Goal: Information Seeking & Learning: Learn about a topic

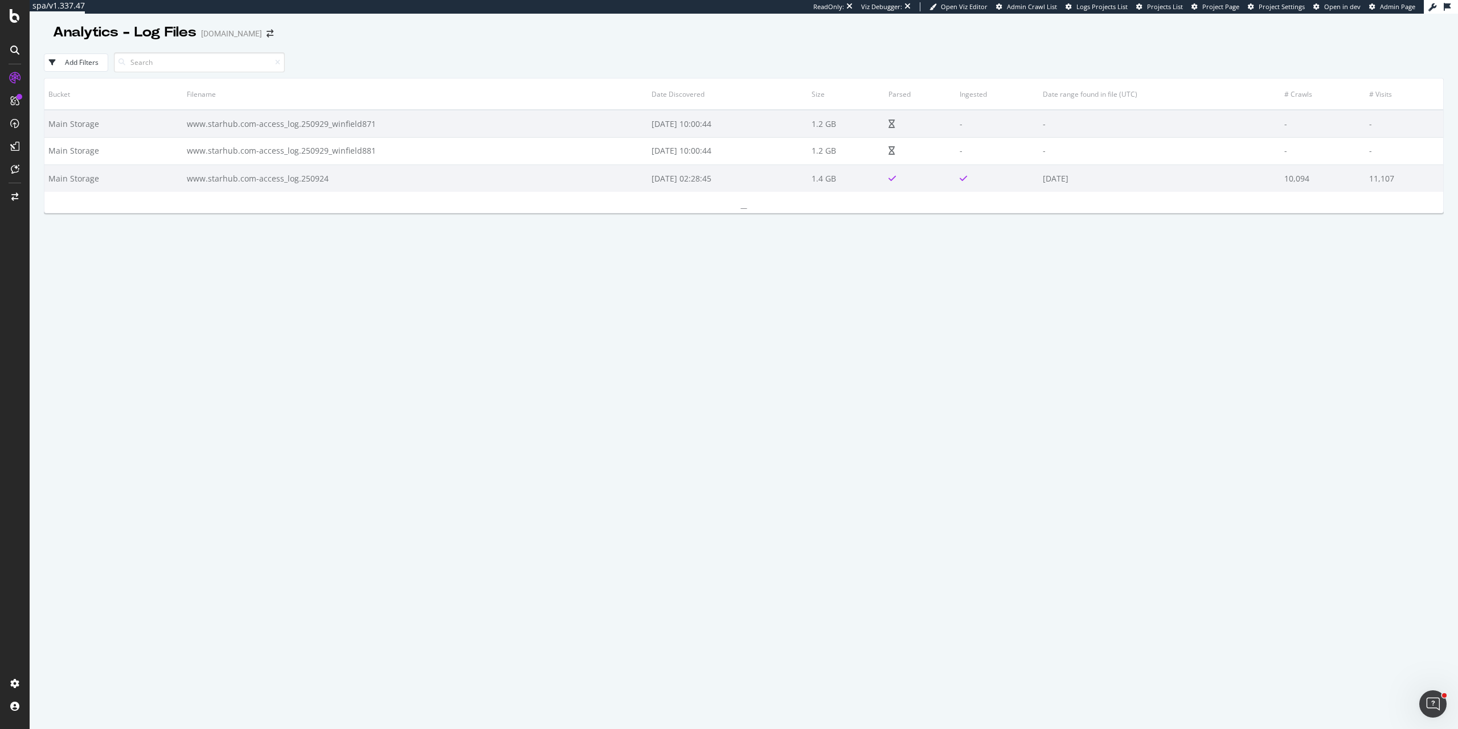
click at [917, 414] on div "Bucket Filename Date Discovered Size Parsed Ingested Date range found in file (…" at bounding box center [744, 436] width 1400 height 716
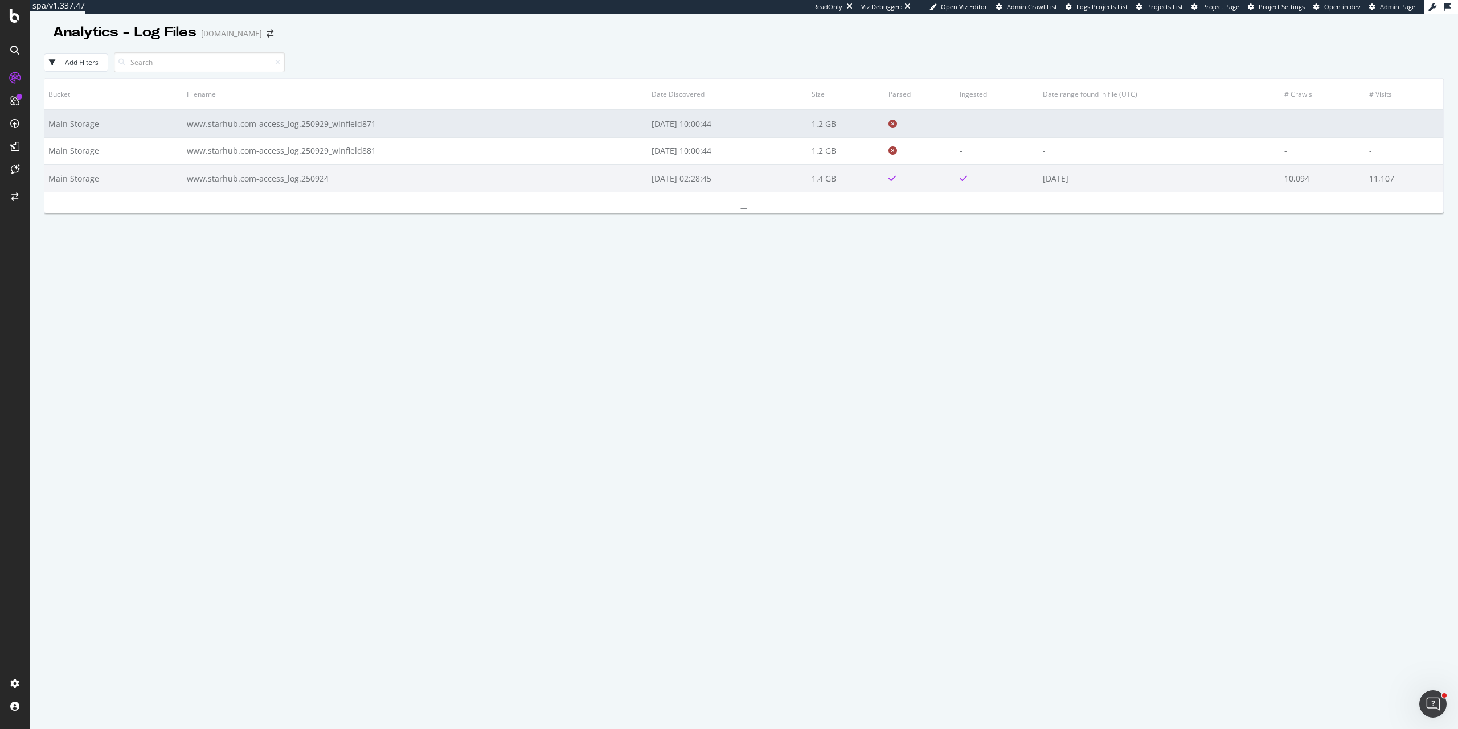
click at [897, 125] on icon at bounding box center [892, 124] width 9 height 9
click at [897, 124] on icon at bounding box center [892, 124] width 9 height 9
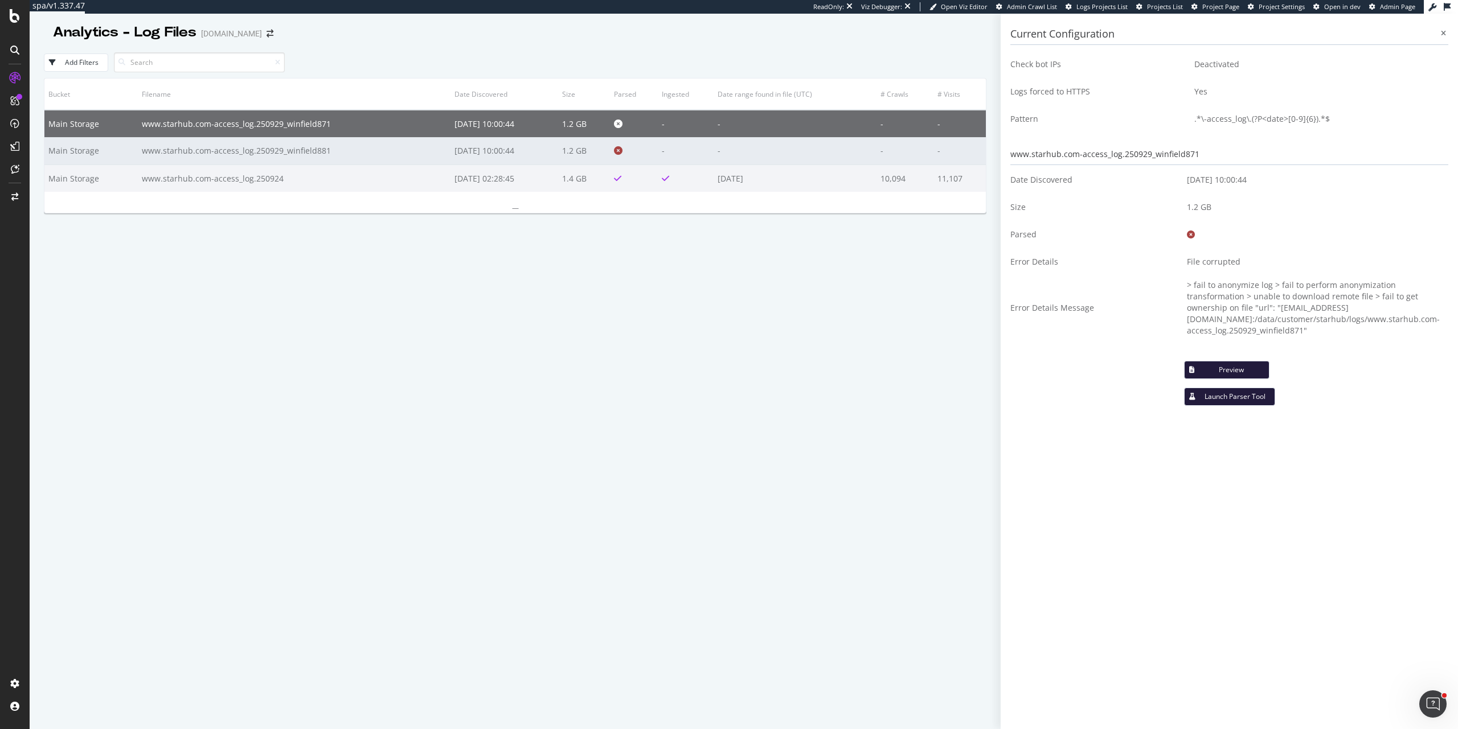
click at [622, 150] on icon at bounding box center [618, 150] width 9 height 9
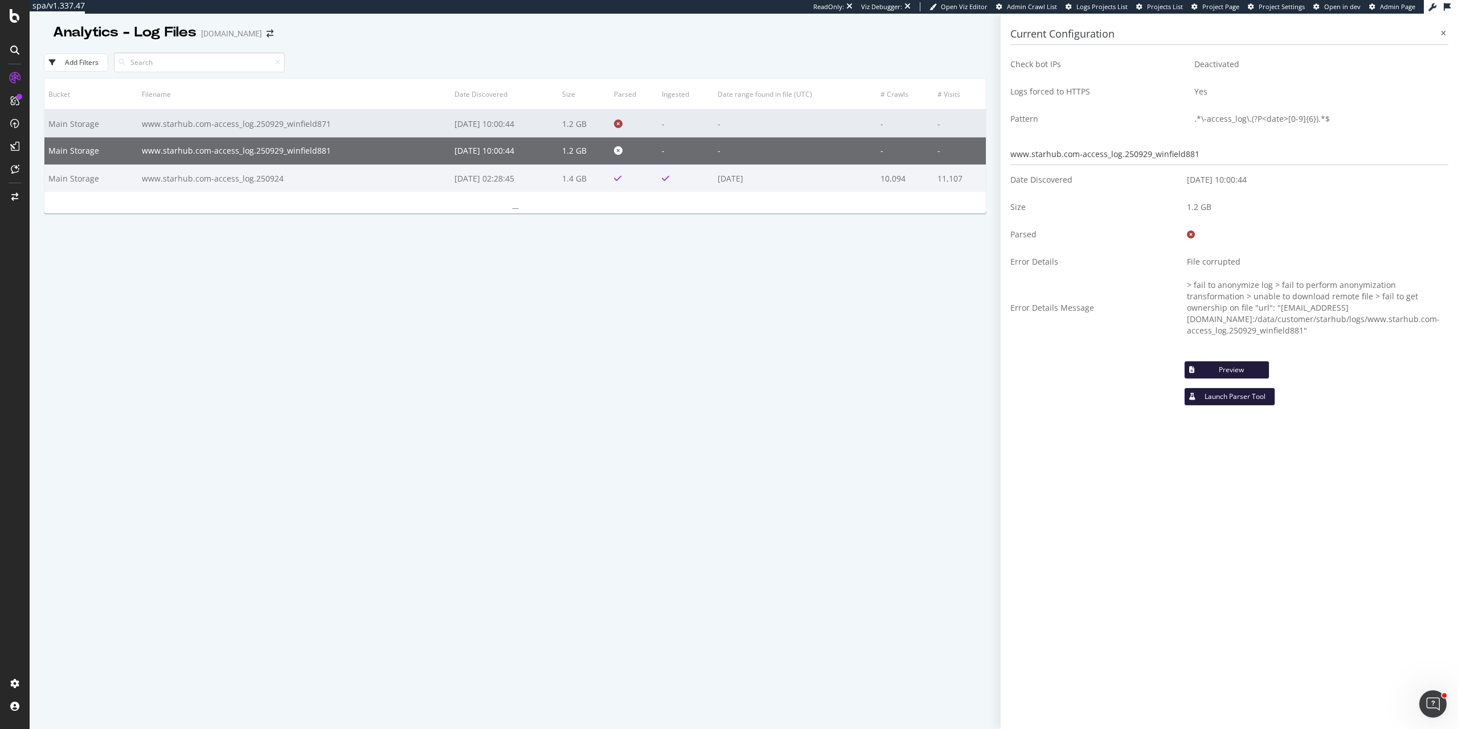
click at [622, 121] on icon at bounding box center [618, 124] width 9 height 9
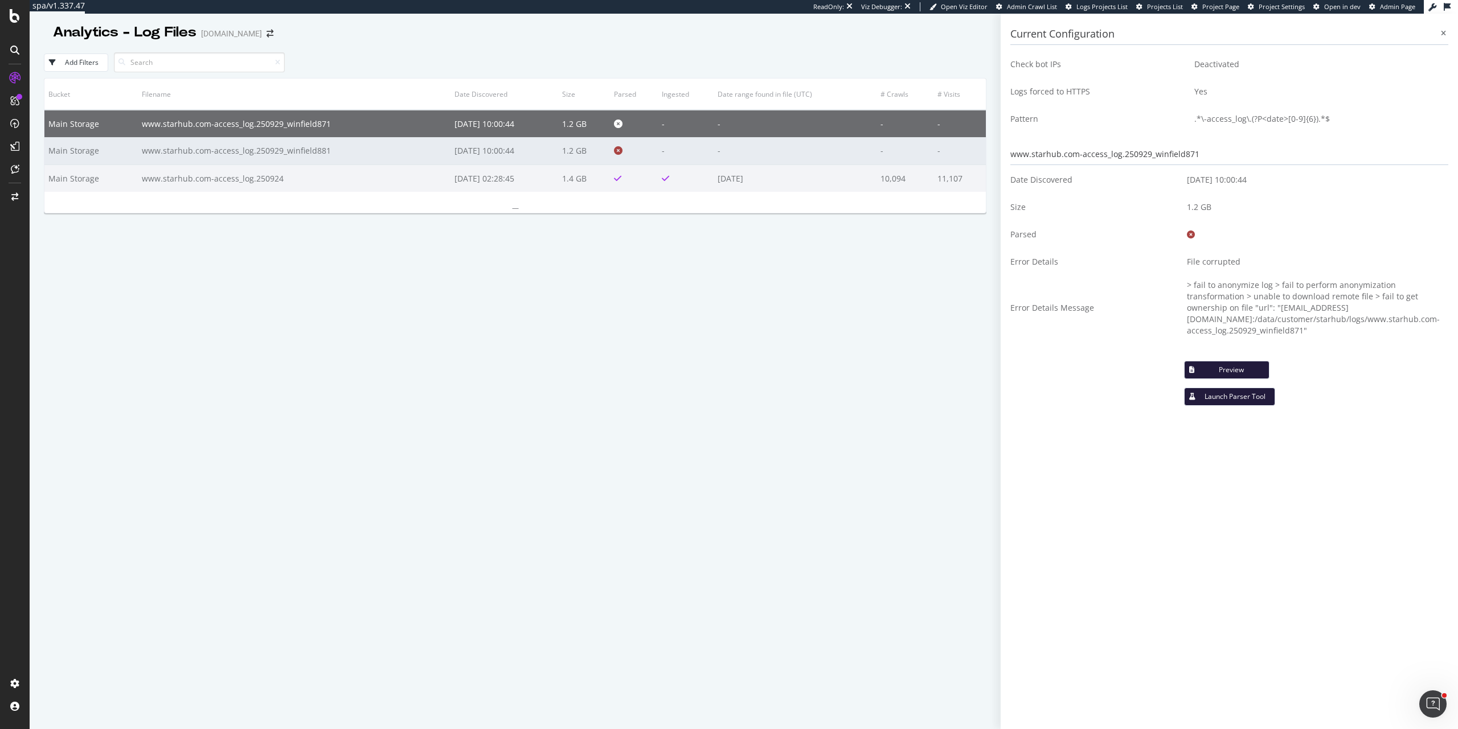
click at [621, 153] on icon at bounding box center [618, 150] width 9 height 9
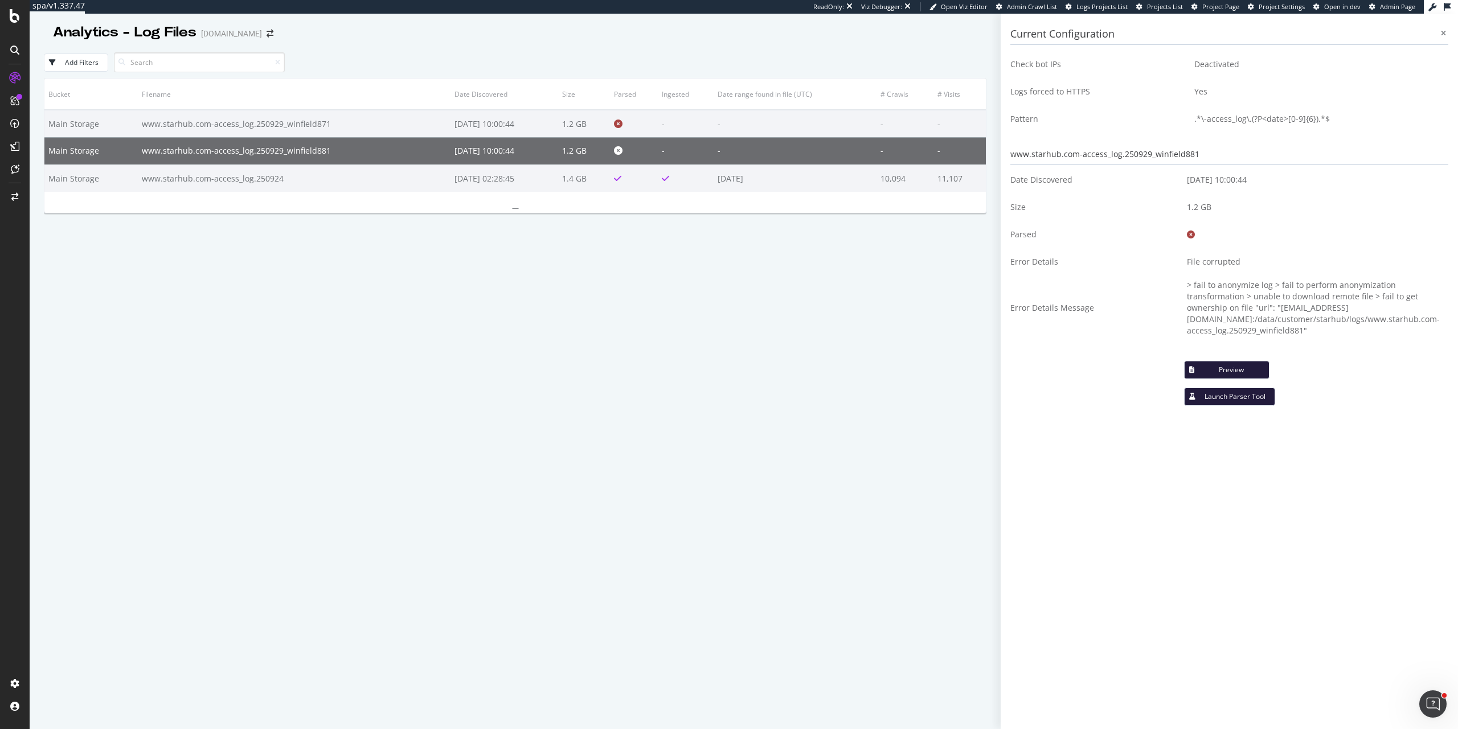
click at [772, 446] on div "Bucket Filename Date Discovered Size Parsed Ingested Date range found in file (…" at bounding box center [515, 436] width 942 height 716
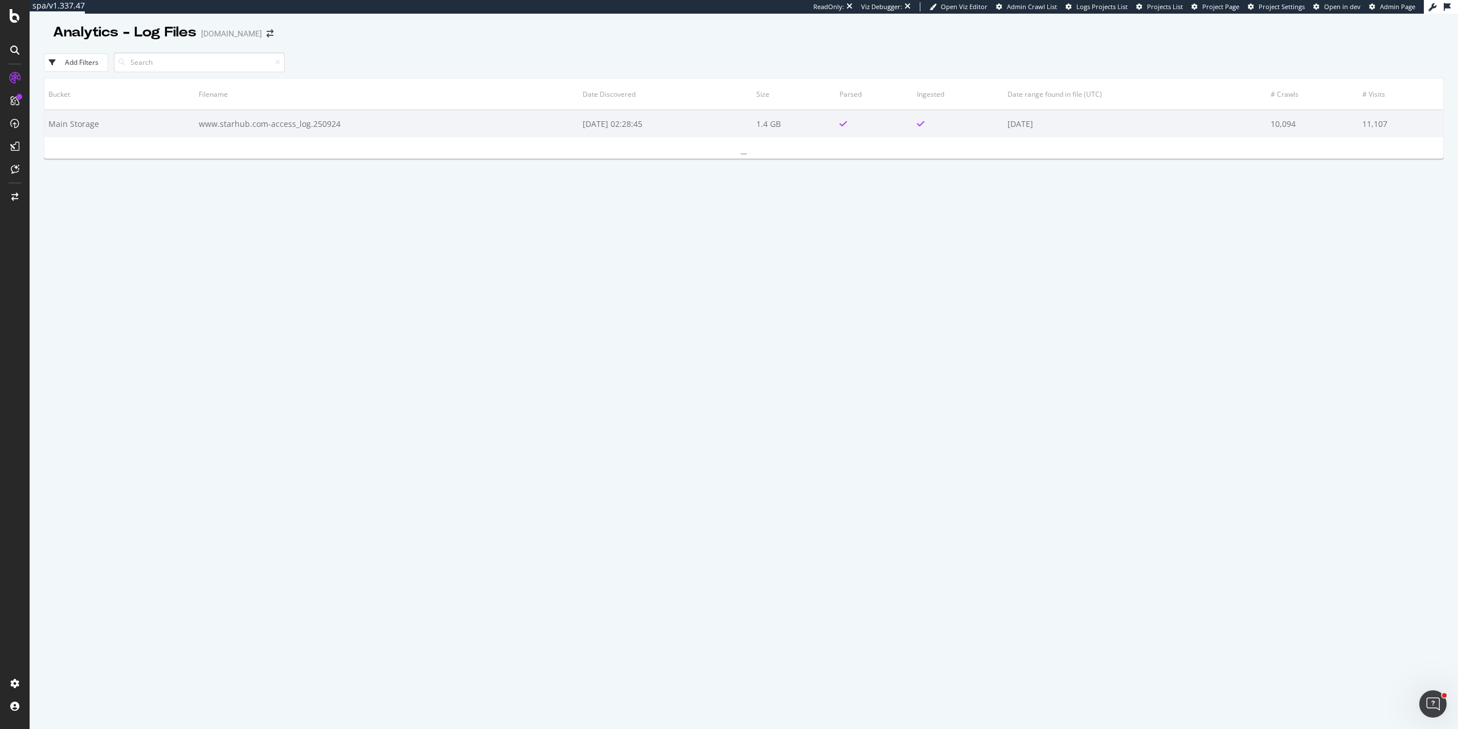
click at [683, 227] on div "Bucket Filename Date Discovered Size Parsed Ingested Date range found in file (…" at bounding box center [744, 436] width 1400 height 716
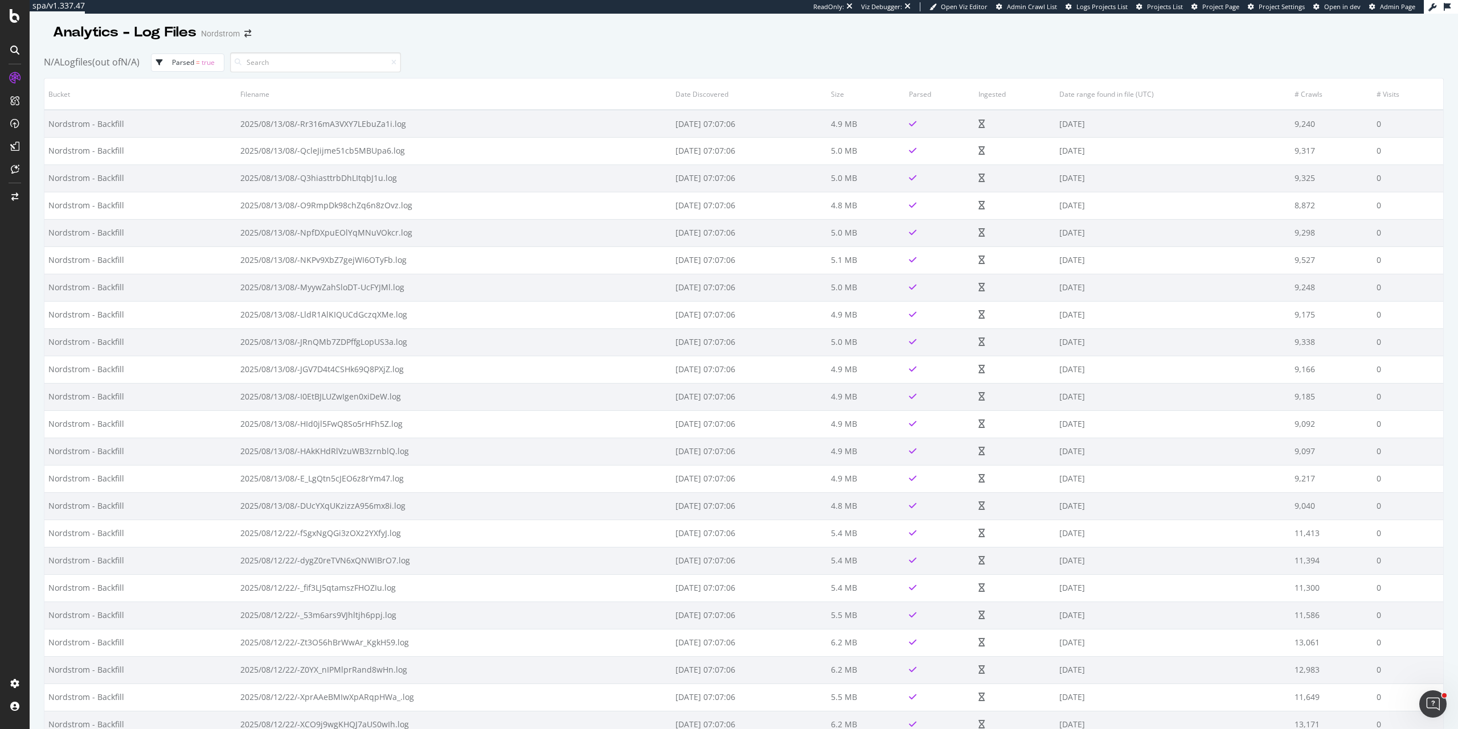
click at [523, 50] on div "N/A Logfiles (out of N/A ) parsed = true" at bounding box center [744, 62] width 1400 height 31
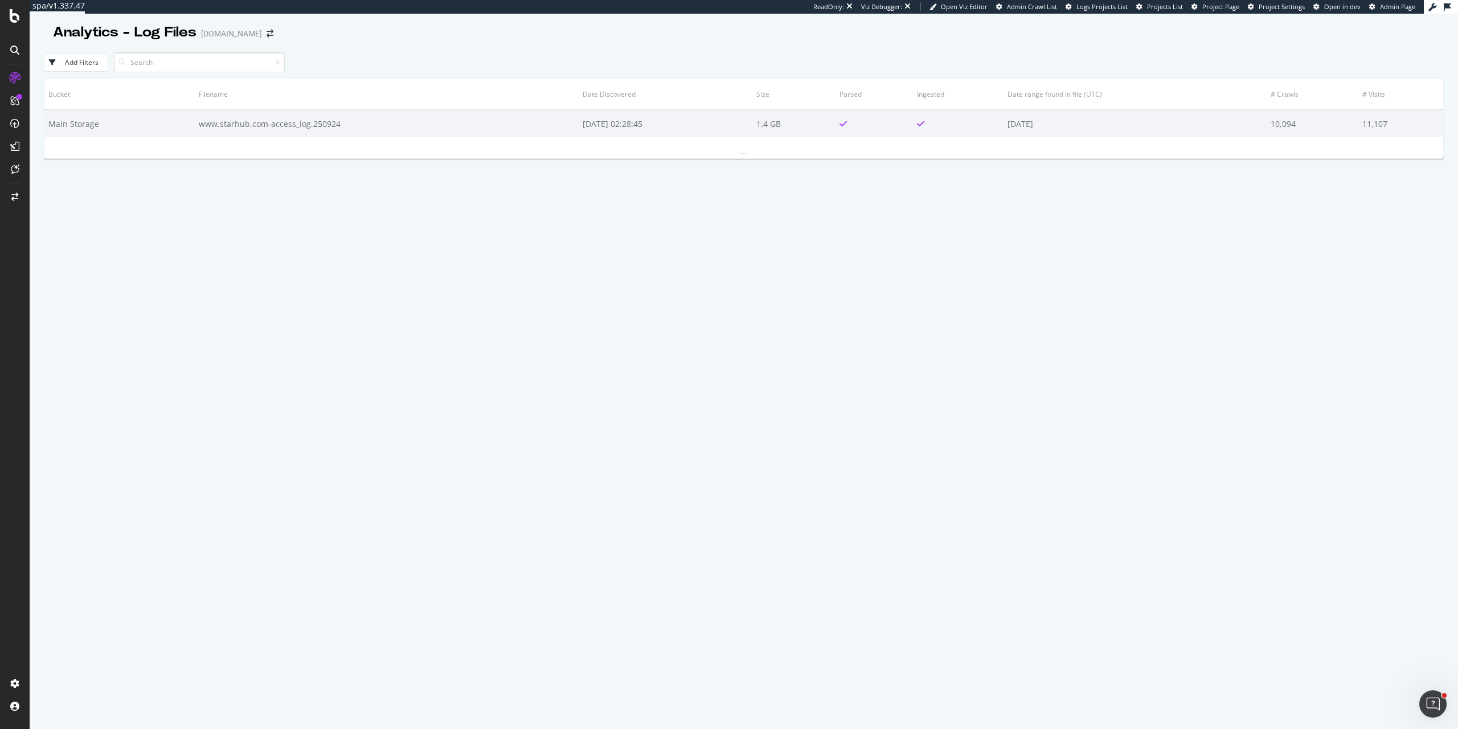
click at [685, 210] on div "Bucket Filename Date Discovered Size Parsed Ingested Date range found in file (…" at bounding box center [744, 436] width 1400 height 716
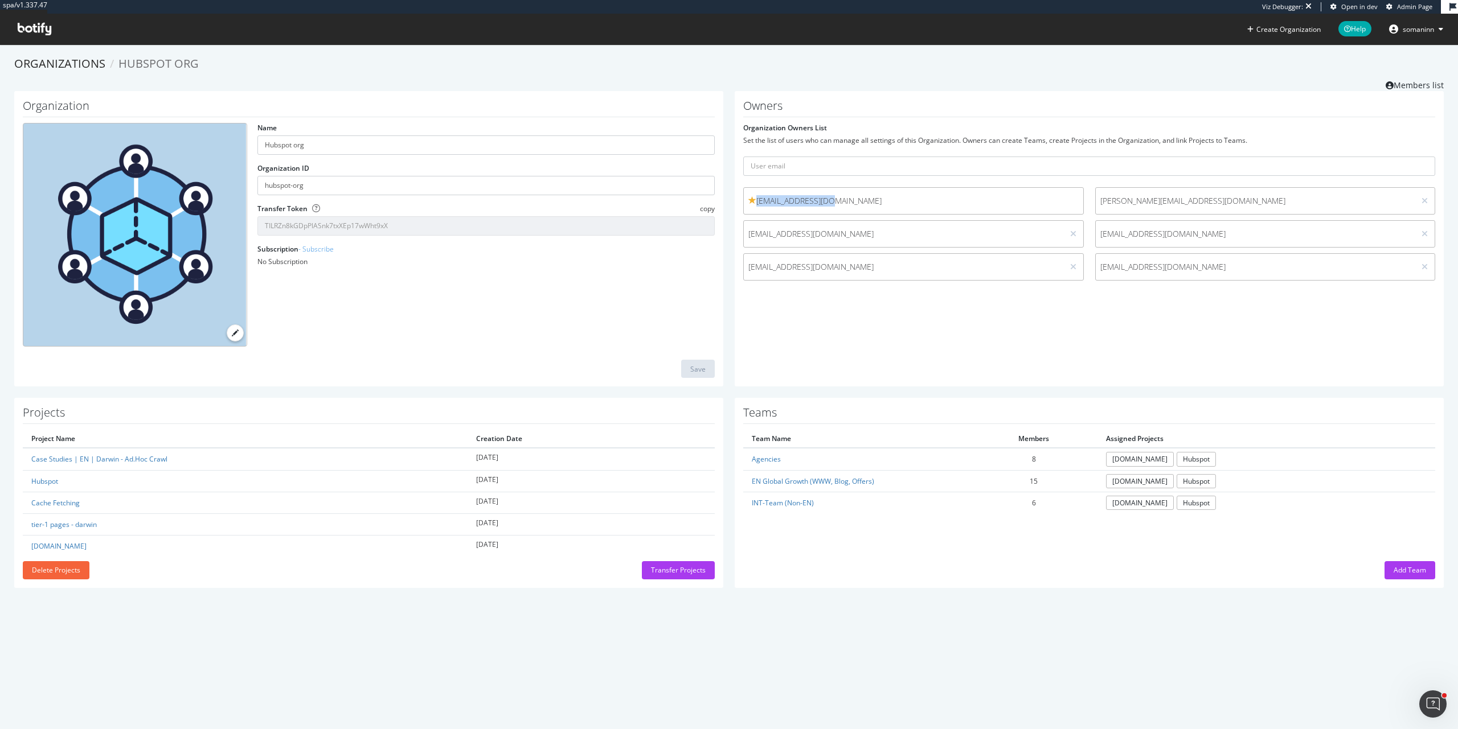
drag, startPoint x: 839, startPoint y: 204, endPoint x: 753, endPoint y: 203, distance: 85.4
click at [753, 203] on span "afrost@hubspot.com" at bounding box center [913, 200] width 330 height 11
copy span "afrost@hubspot.com"
click at [882, 273] on div "brsanders@hubspot.com" at bounding box center [913, 266] width 341 height 27
click at [881, 273] on div "brsanders@hubspot.com" at bounding box center [913, 266] width 341 height 27
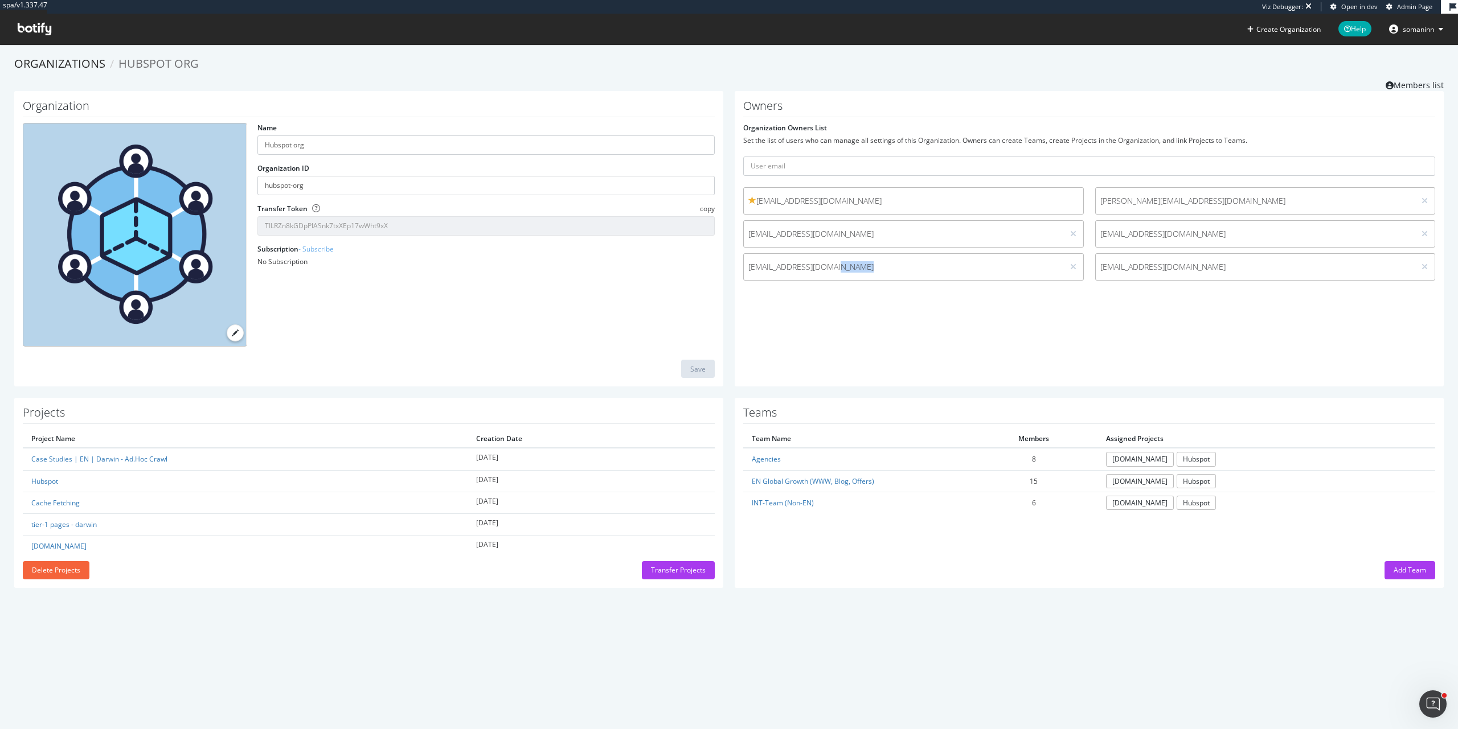
click at [880, 273] on div "brsanders@hubspot.com" at bounding box center [913, 266] width 341 height 27
click at [869, 264] on span "brsanders@hubspot.com" at bounding box center [903, 266] width 310 height 11
click at [868, 264] on span "brsanders@hubspot.com" at bounding box center [903, 266] width 310 height 11
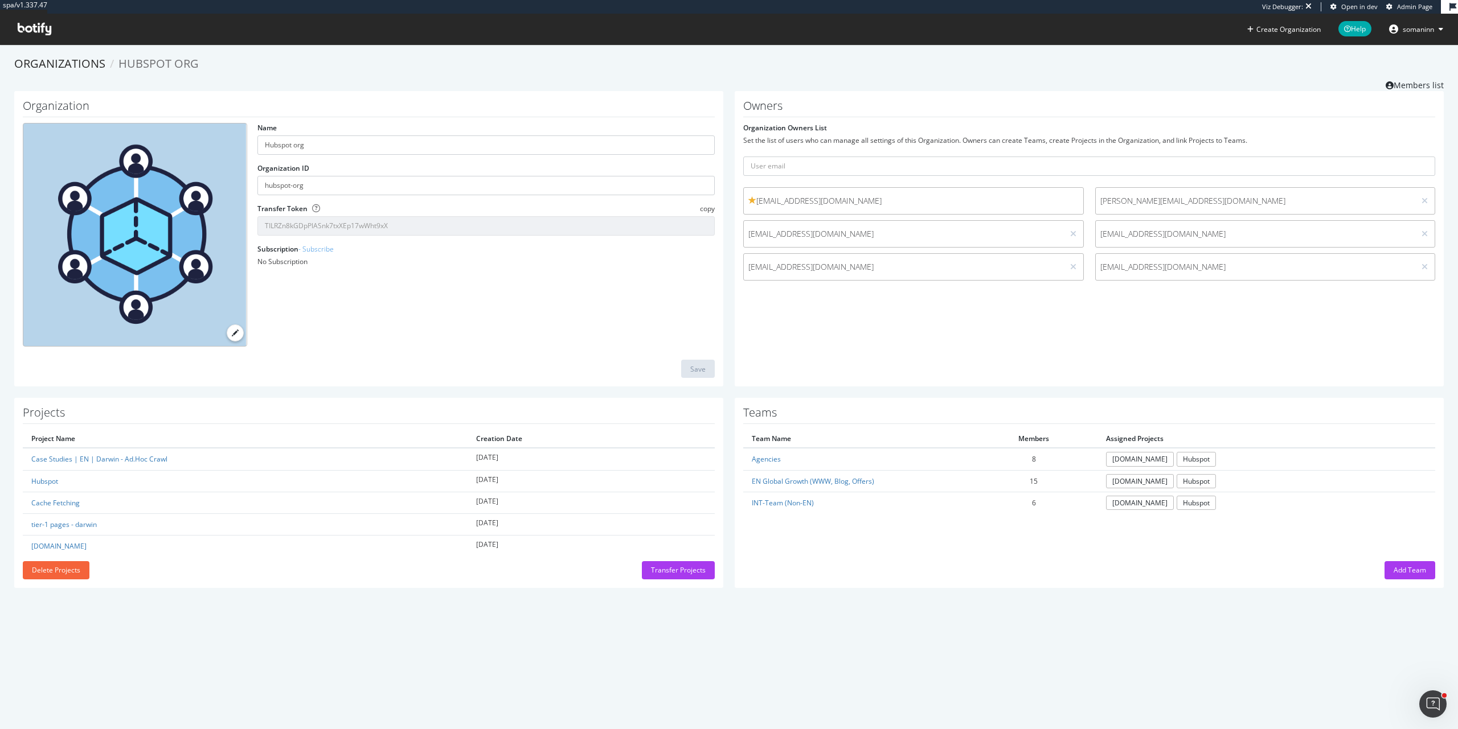
click at [815, 204] on span "afrost@hubspot.com" at bounding box center [913, 200] width 330 height 11
drag, startPoint x: 815, startPoint y: 204, endPoint x: 760, endPoint y: 199, distance: 55.5
click at [760, 199] on span "afrost@hubspot.com" at bounding box center [913, 200] width 330 height 11
copy span "afrost@hubspot.com"
click at [1200, 271] on span "akopen@hubspot.com" at bounding box center [1255, 266] width 310 height 11
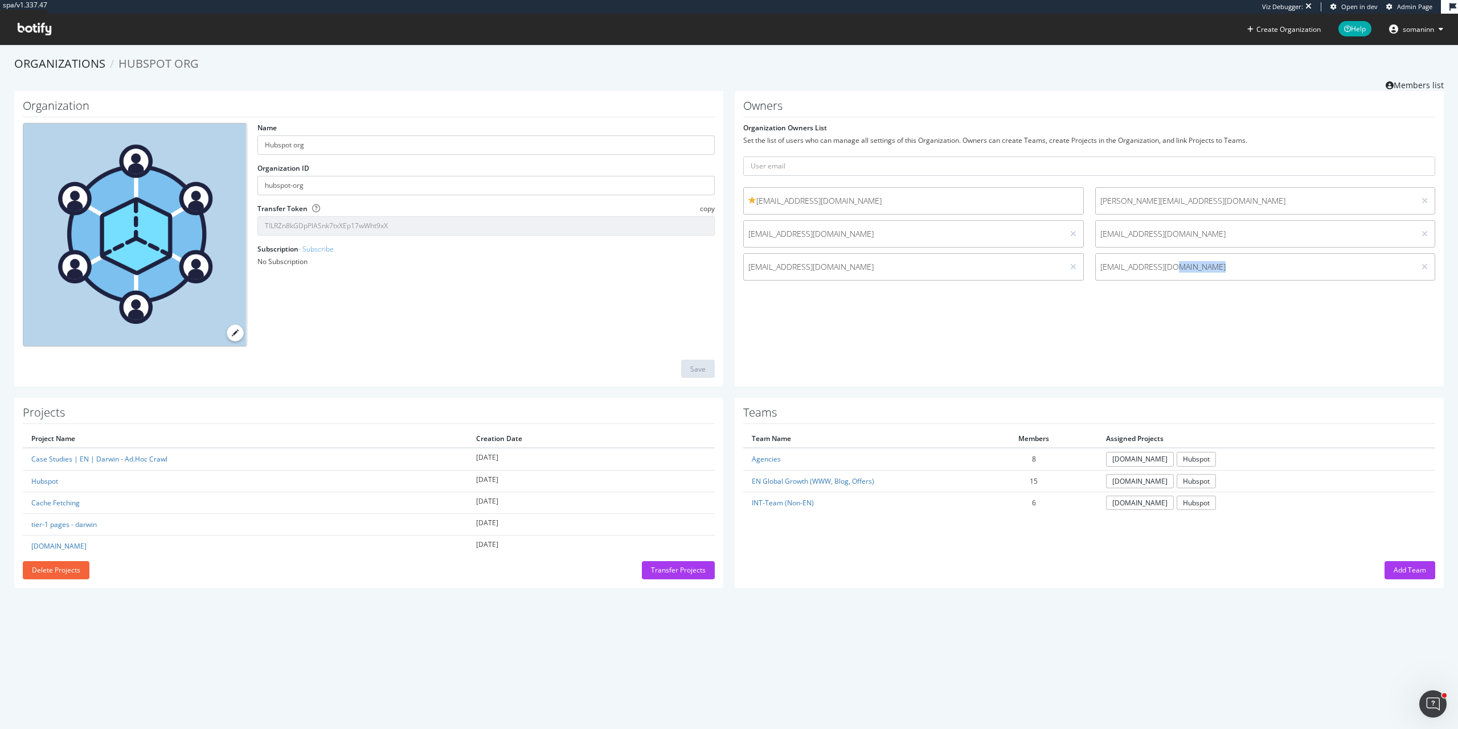
click at [1200, 271] on span "akopen@hubspot.com" at bounding box center [1255, 266] width 310 height 11
copy div "akopen@hubspot.com"
click at [1397, 84] on link "Members list" at bounding box center [1414, 84] width 58 height 14
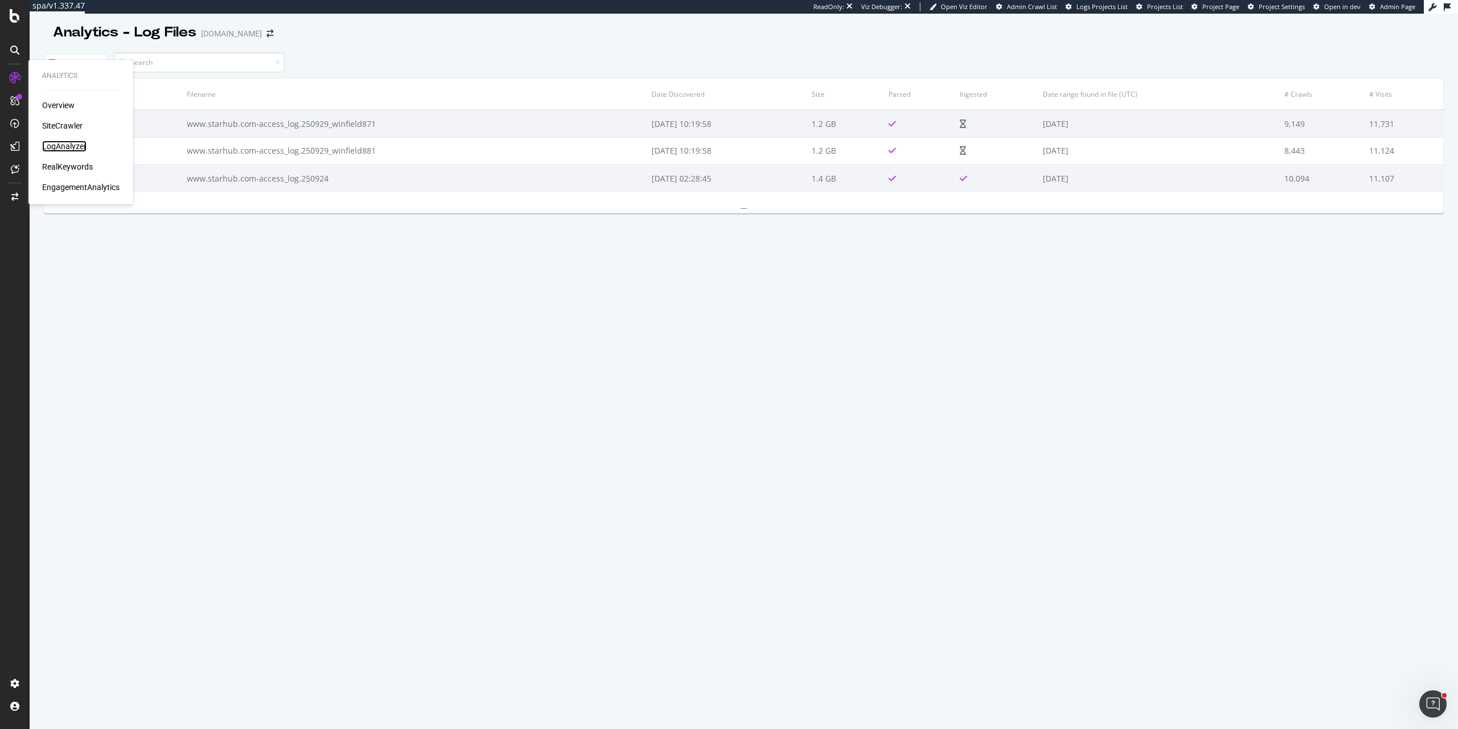
click at [67, 143] on div "LogAnalyzer" at bounding box center [64, 146] width 44 height 11
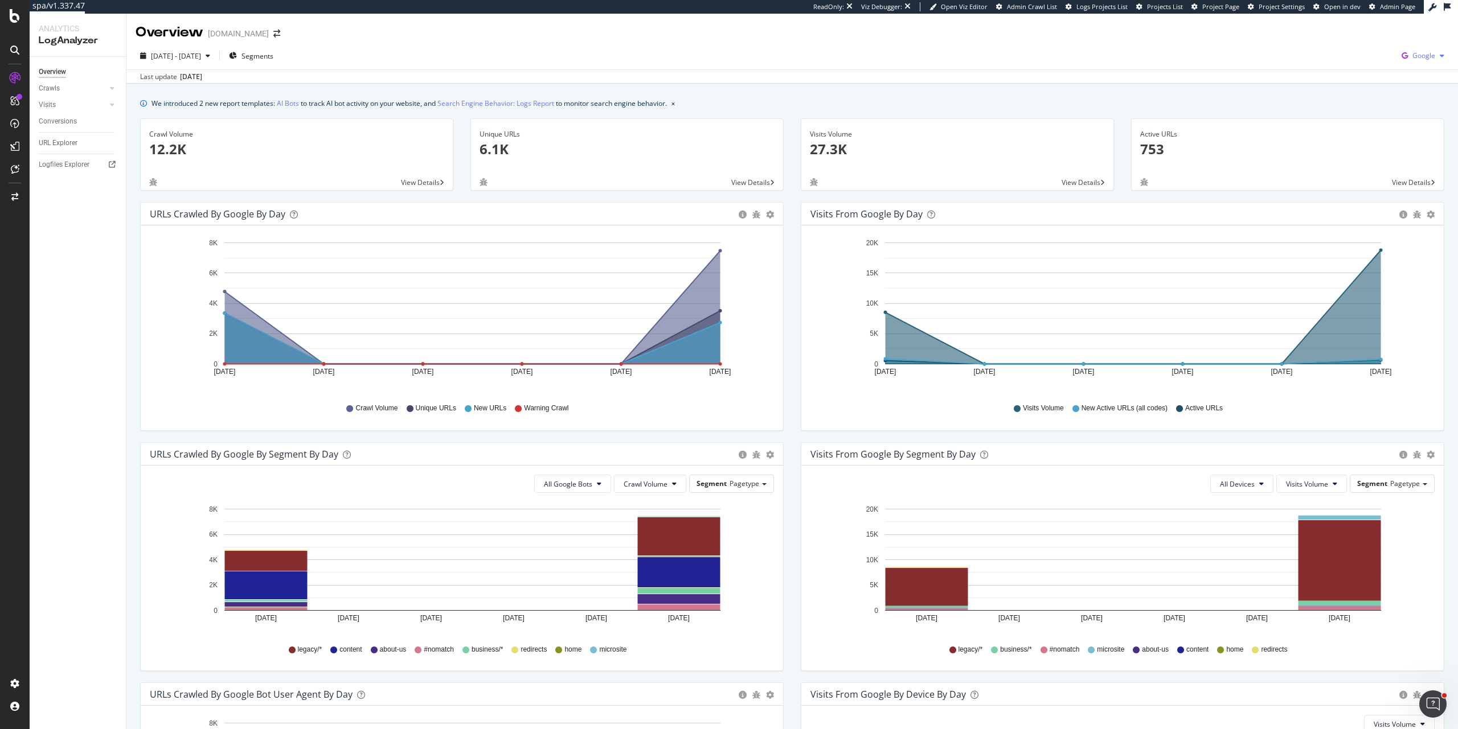
click at [1419, 54] on span "Google" at bounding box center [1423, 56] width 23 height 10
click at [1345, 59] on div "OpenAI" at bounding box center [1349, 66] width 79 height 17
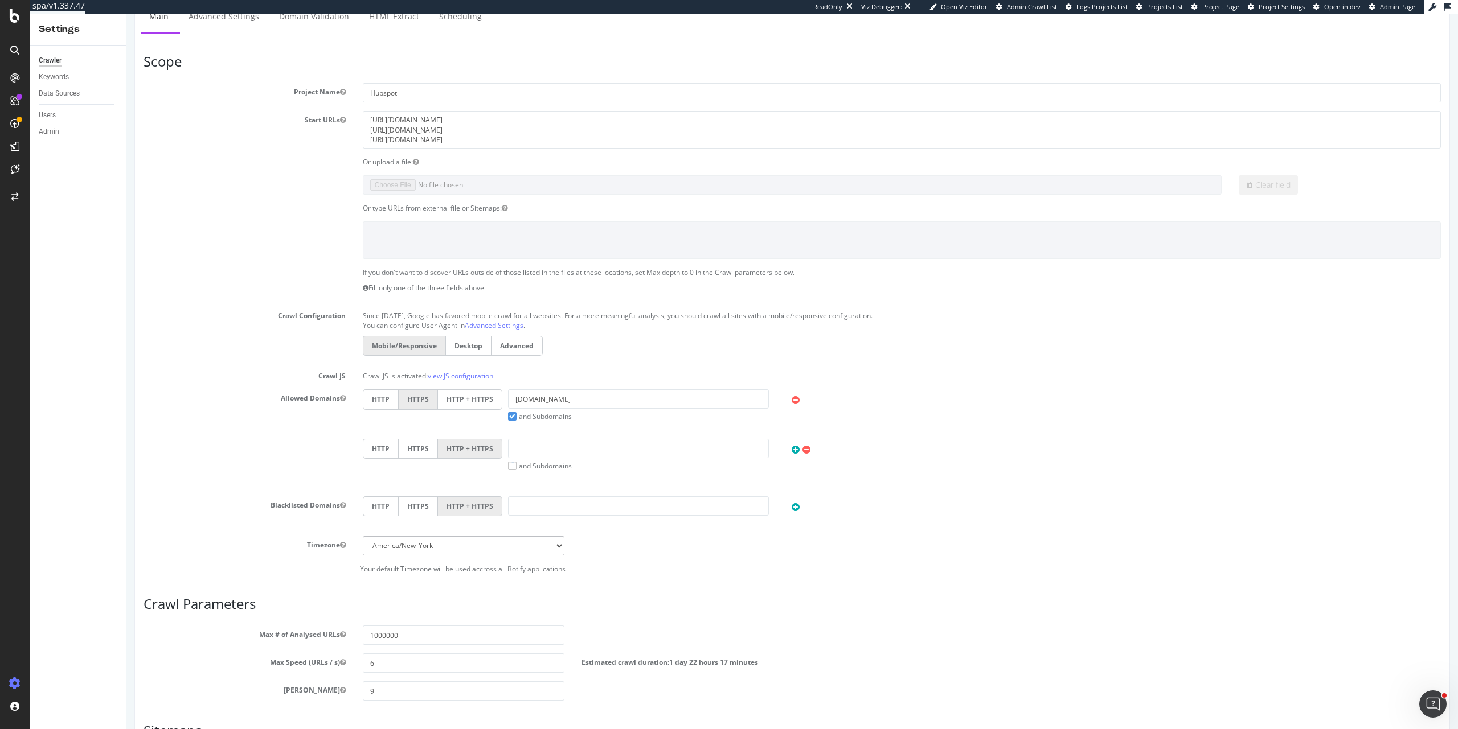
scroll to position [26, 0]
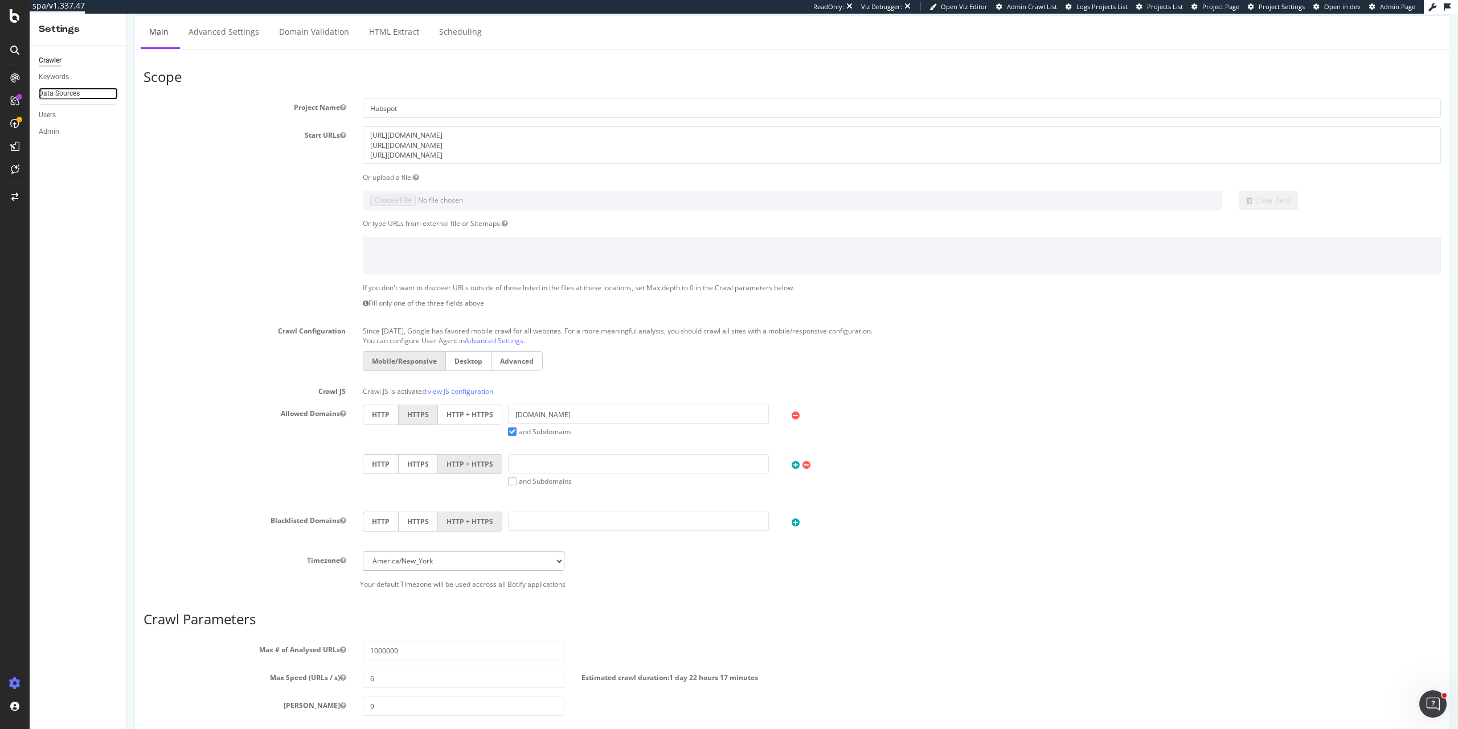
click at [78, 96] on div "Data Sources" at bounding box center [59, 94] width 41 height 12
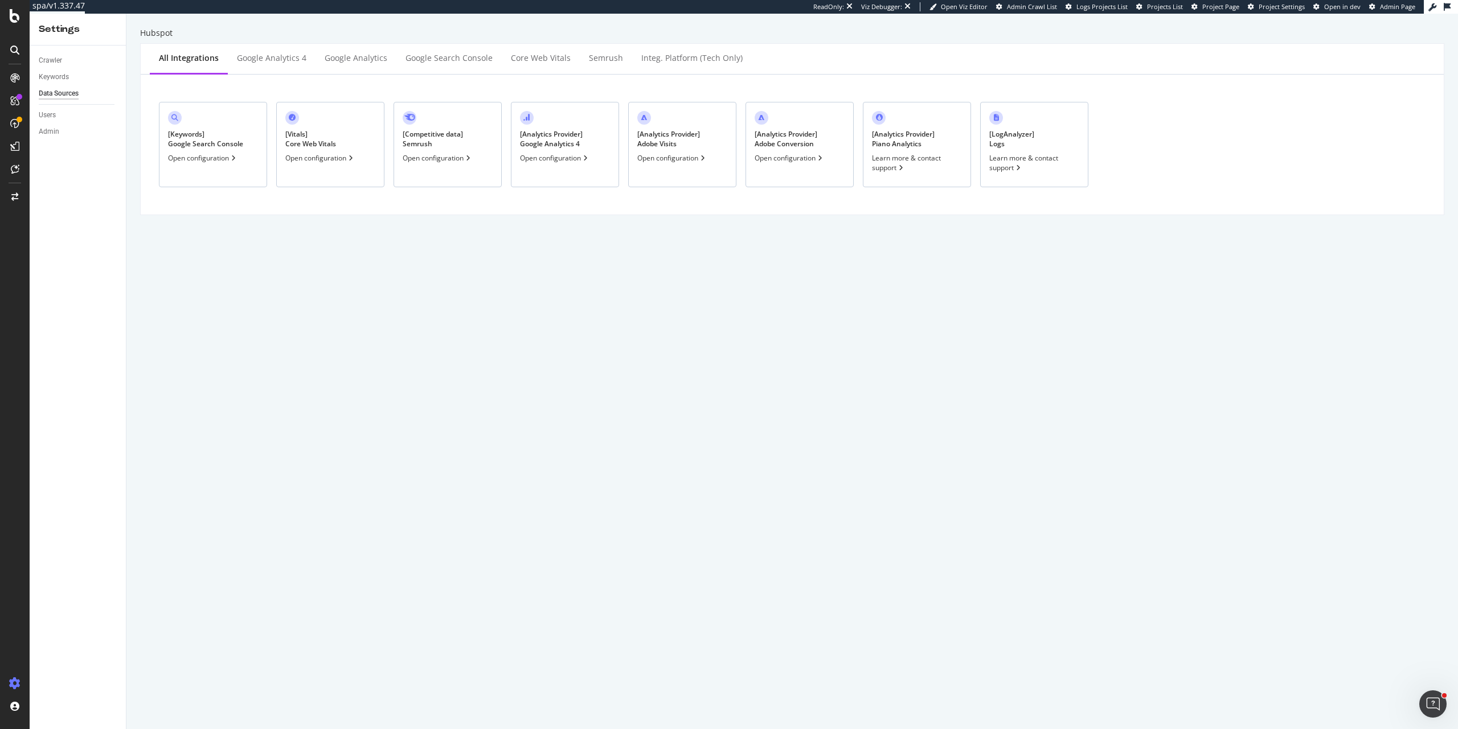
click at [228, 163] on div "[ Keywords ] Google Search Console Open configuration" at bounding box center [213, 144] width 108 height 85
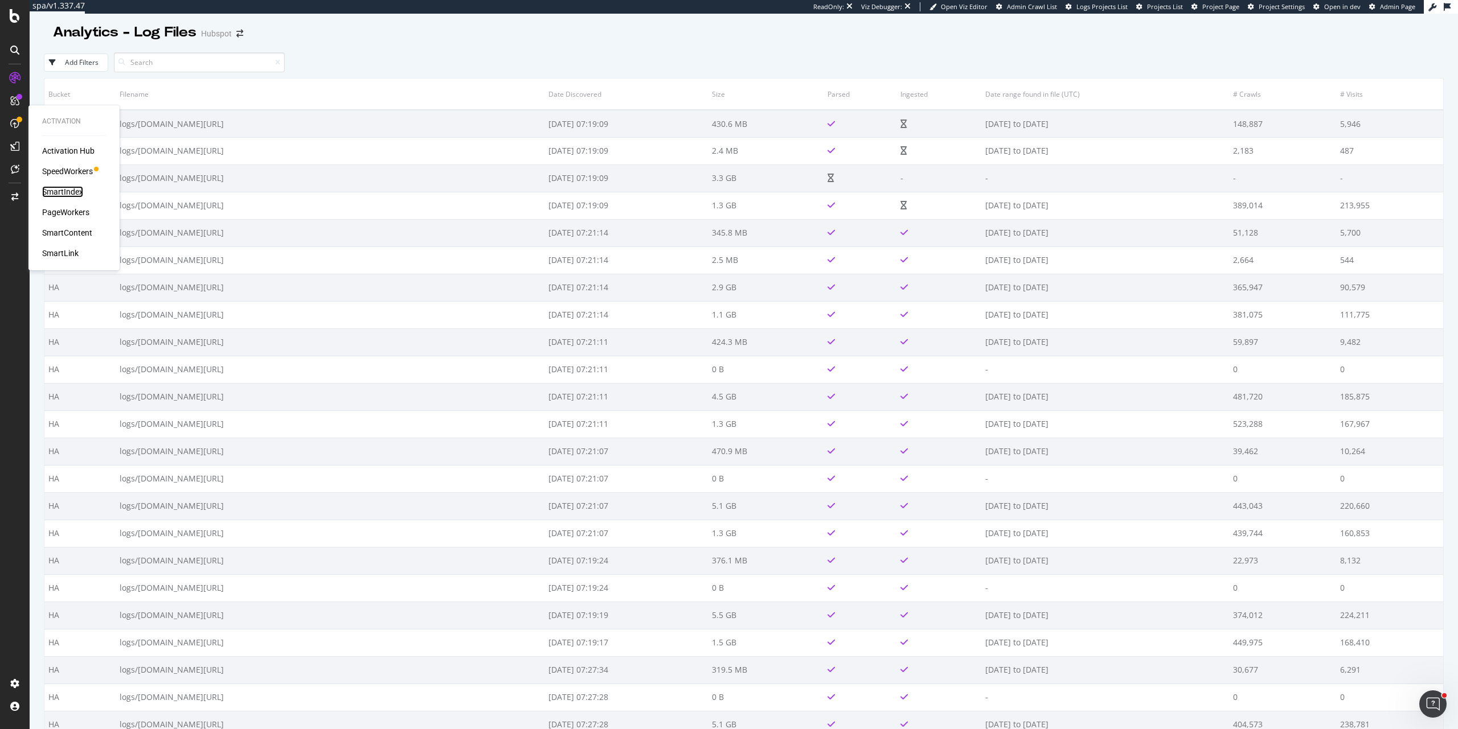
click at [57, 195] on div "SmartIndex" at bounding box center [62, 191] width 41 height 11
